Goal: Find specific page/section

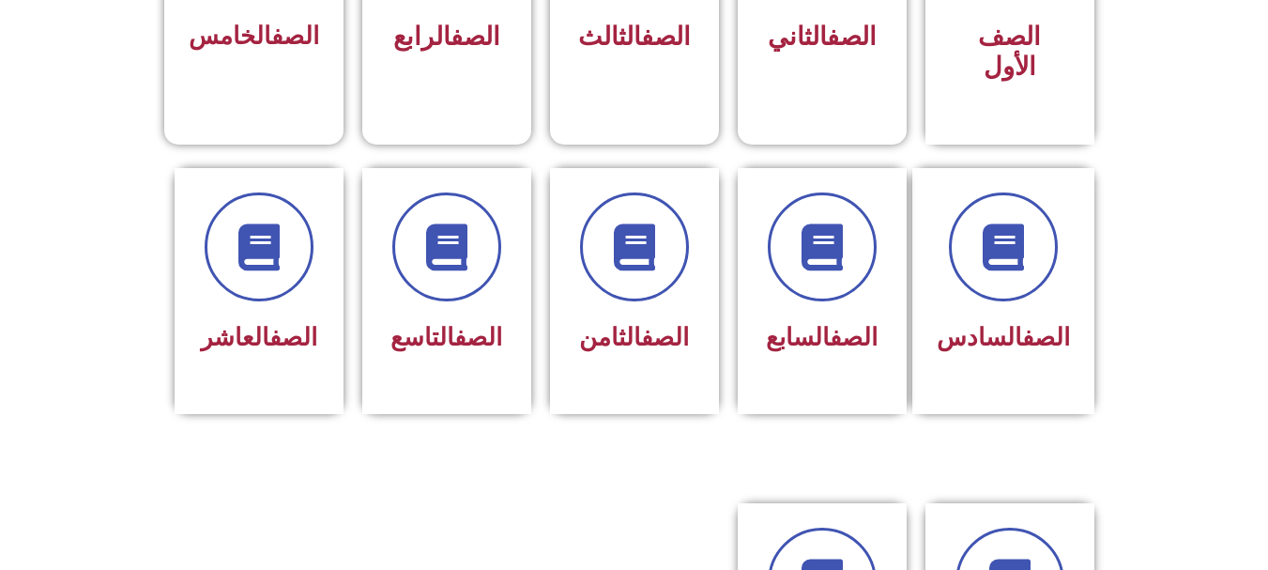
scroll to position [676, 0]
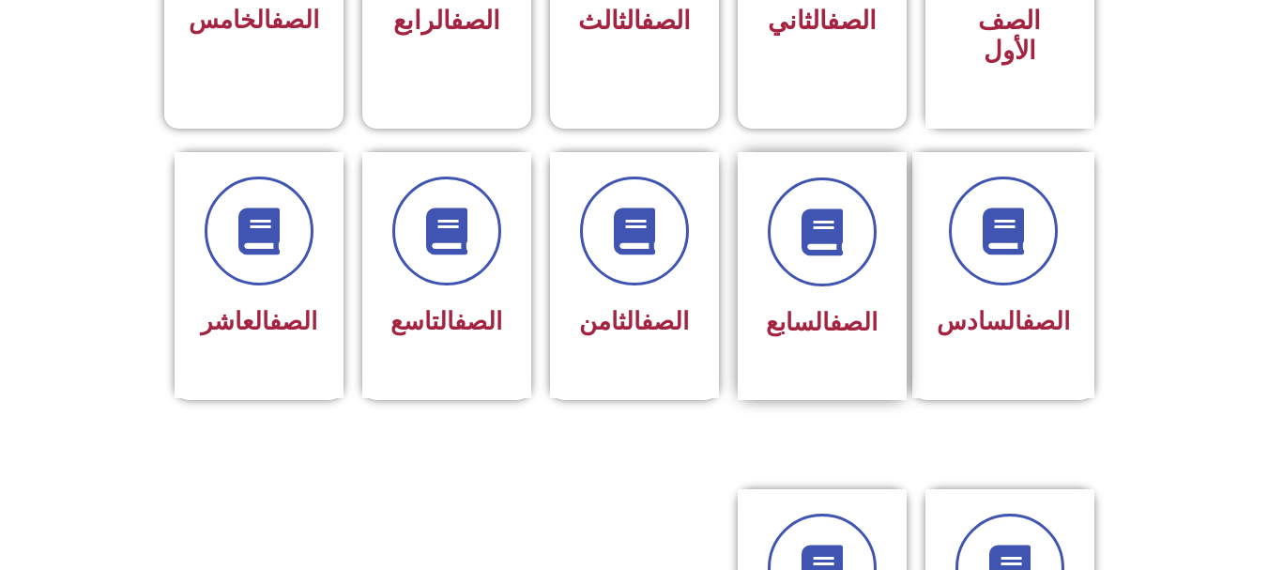
click at [823, 312] on div "الصف السابع" at bounding box center [822, 323] width 118 height 46
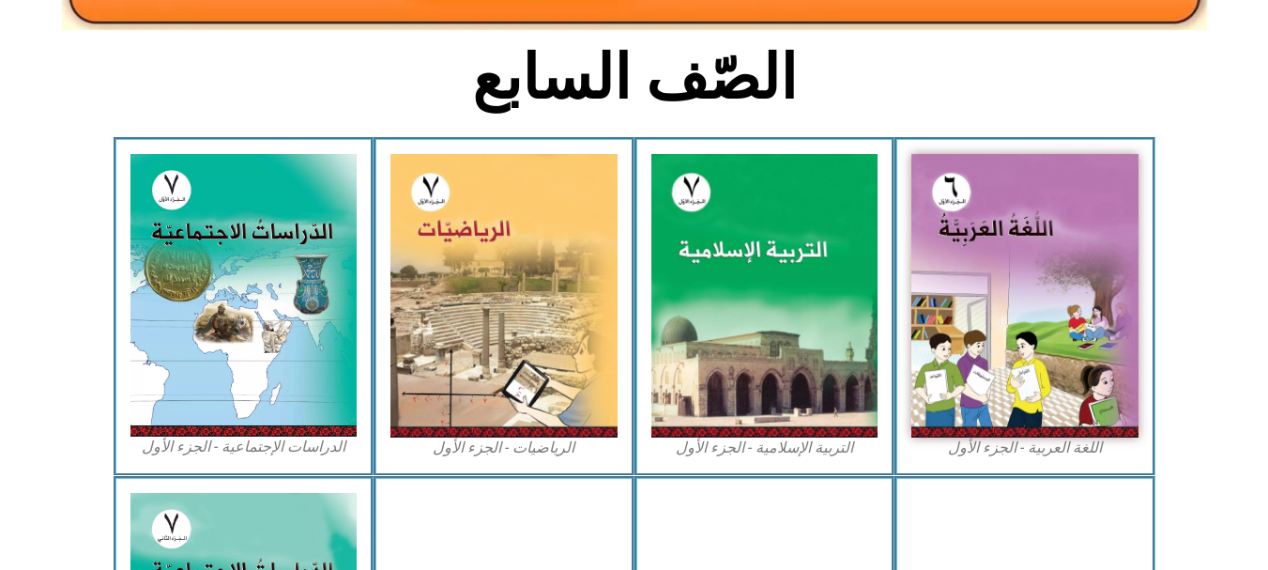
scroll to position [392, 0]
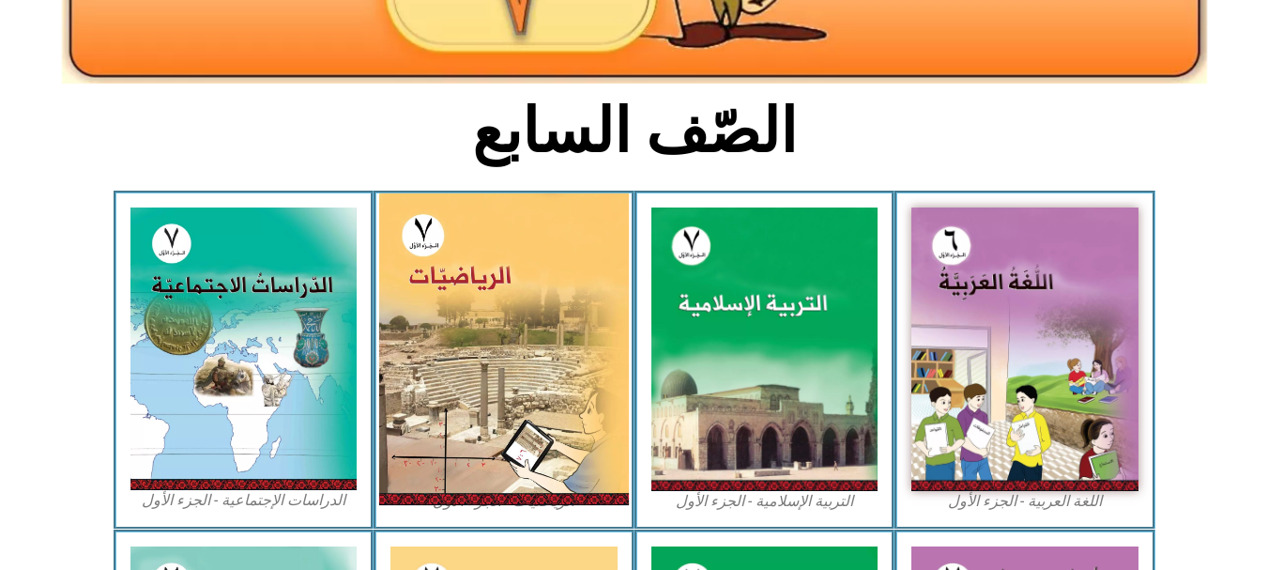
click at [592, 359] on img at bounding box center [504, 349] width 250 height 312
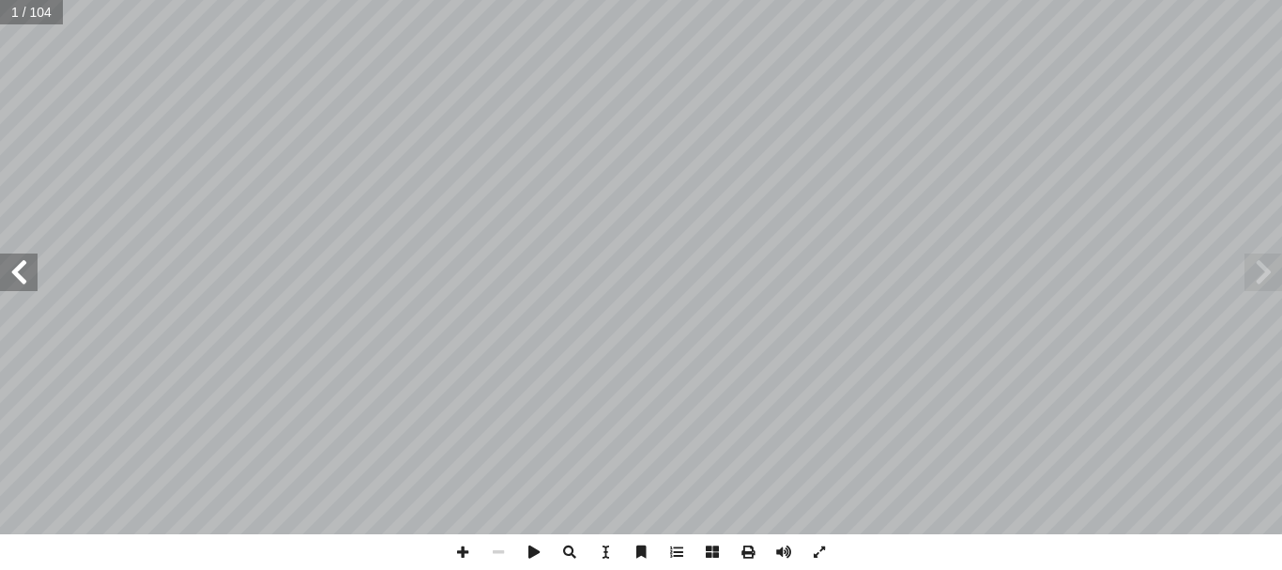
click at [0, 277] on span at bounding box center [19, 272] width 38 height 38
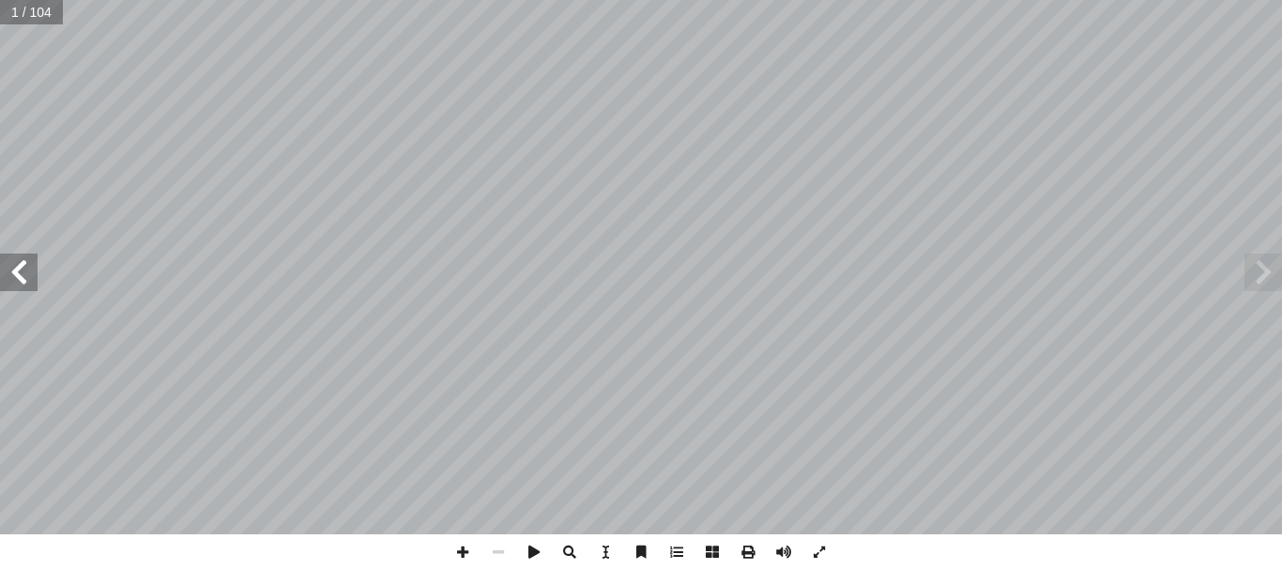
click at [0, 277] on span at bounding box center [19, 272] width 38 height 38
